Goal: Information Seeking & Learning: Learn about a topic

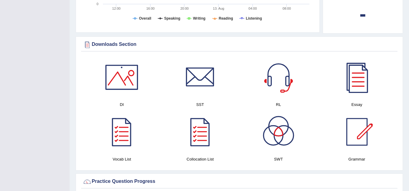
scroll to position [315, 0]
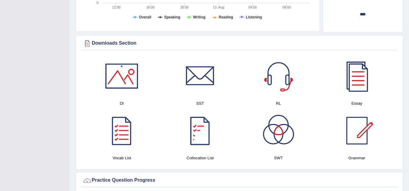
click at [199, 134] on div at bounding box center [200, 131] width 42 height 42
click at [125, 118] on div at bounding box center [121, 131] width 42 height 42
click at [350, 125] on div at bounding box center [356, 131] width 42 height 42
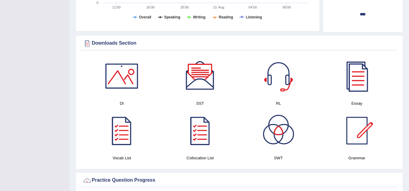
click at [355, 79] on div at bounding box center [356, 76] width 42 height 42
click at [278, 73] on div at bounding box center [278, 76] width 42 height 42
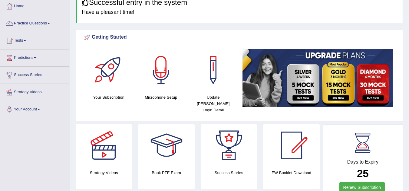
scroll to position [8, 0]
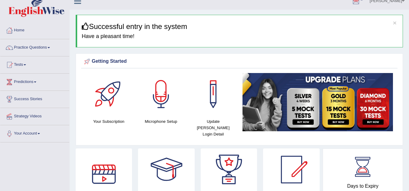
click at [97, 163] on div at bounding box center [104, 170] width 42 height 42
click at [20, 46] on link "Practice Questions" at bounding box center [34, 46] width 69 height 15
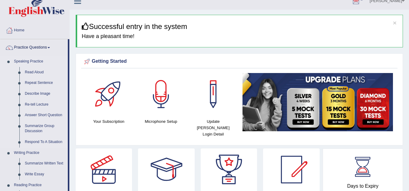
click at [25, 63] on link "Speaking Practice" at bounding box center [39, 61] width 57 height 11
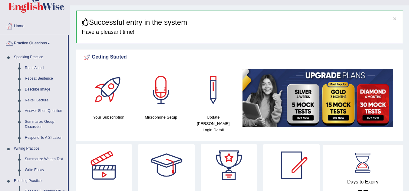
scroll to position [15, 0]
